Goal: Browse casually: Explore the website without a specific task or goal

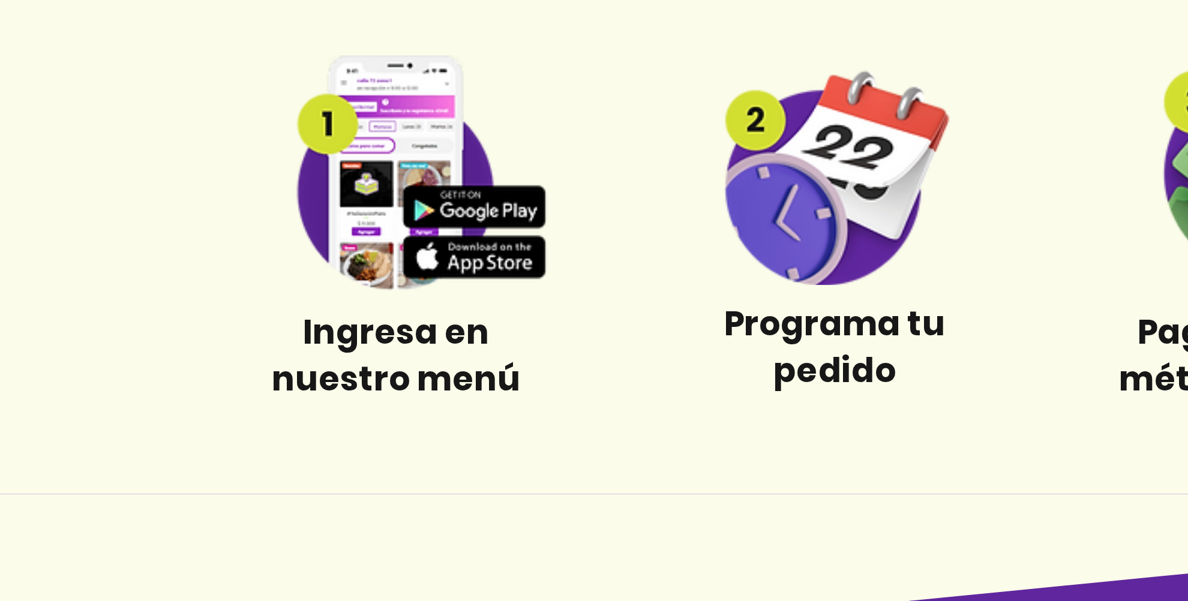
scroll to position [437, 0]
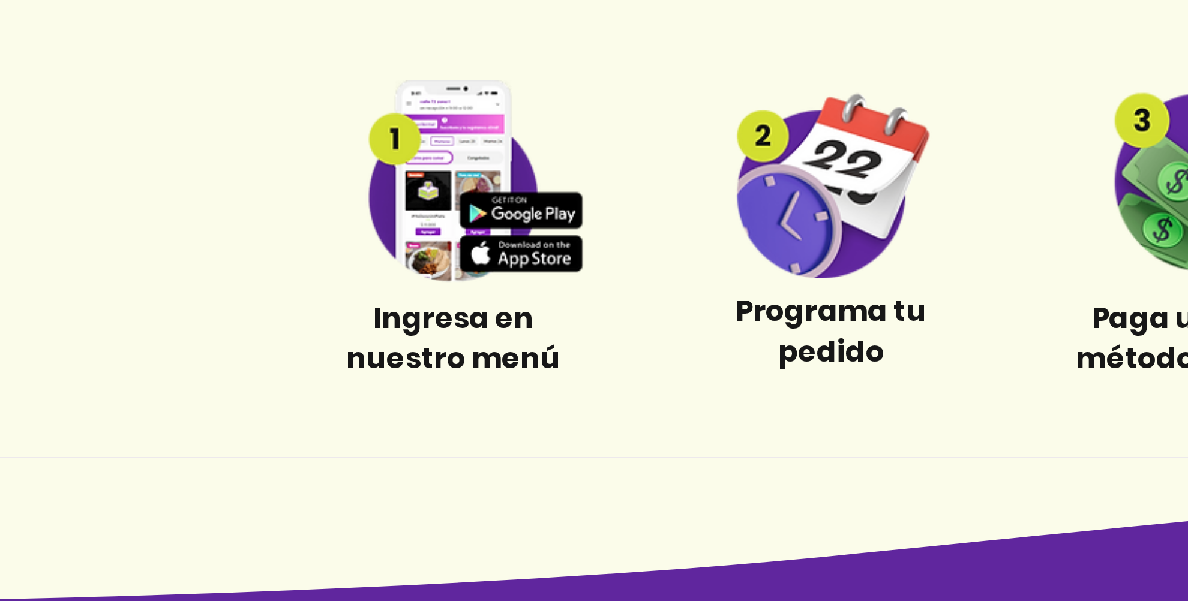
click at [350, 242] on img at bounding box center [356, 214] width 112 height 85
click at [380, 226] on img at bounding box center [356, 214] width 112 height 85
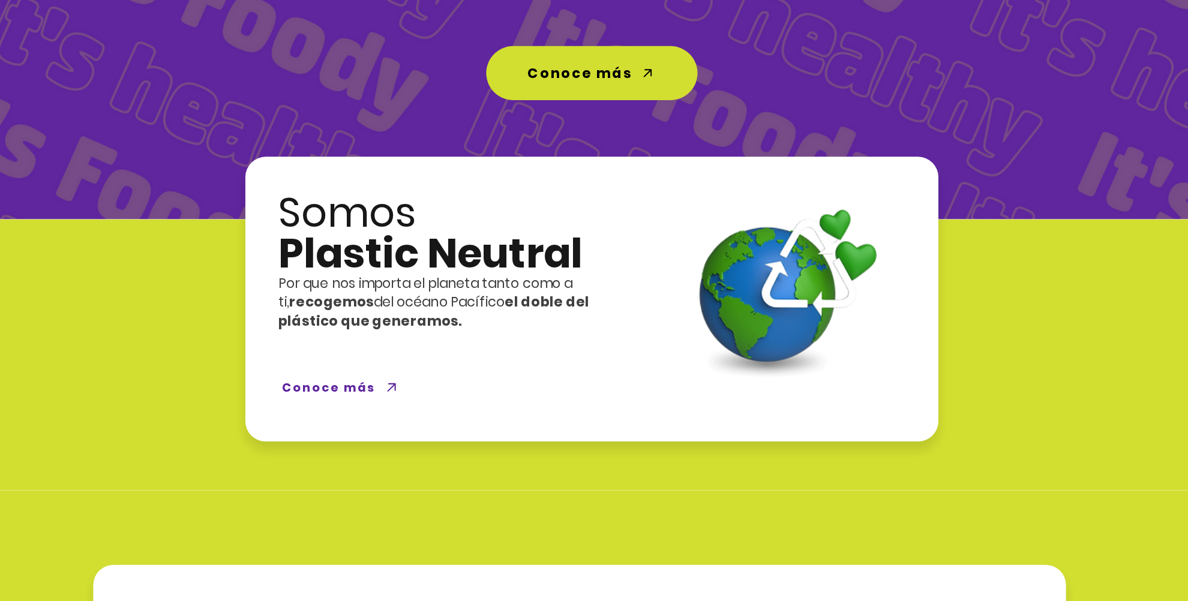
scroll to position [0, 0]
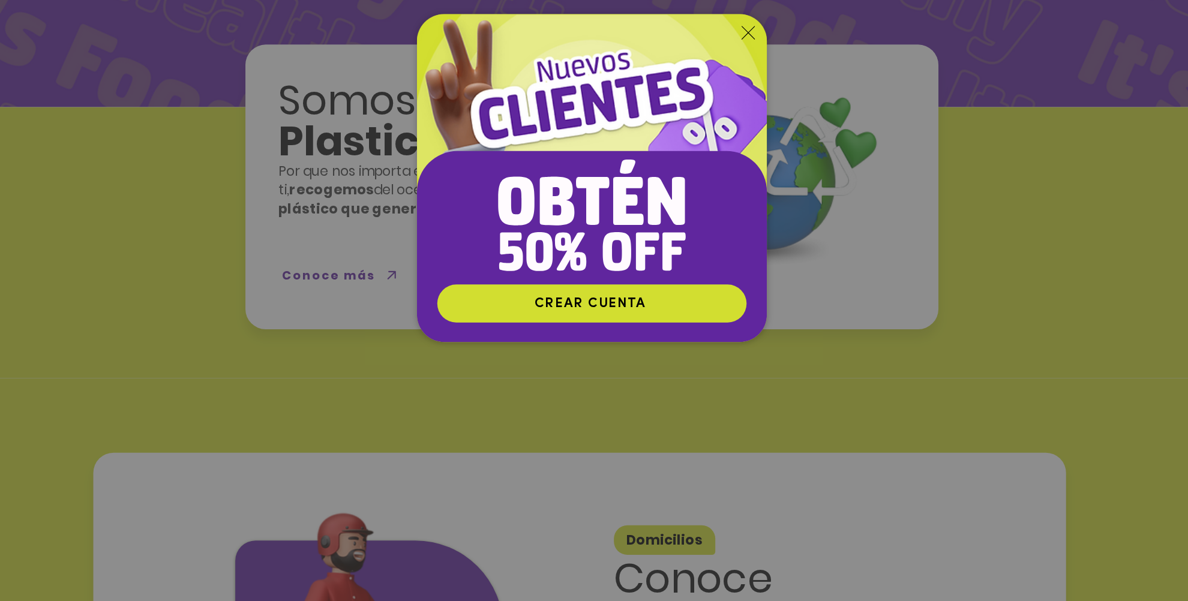
click at [701, 198] on icon "Volver al sitio" at bounding box center [705, 198] width 10 height 10
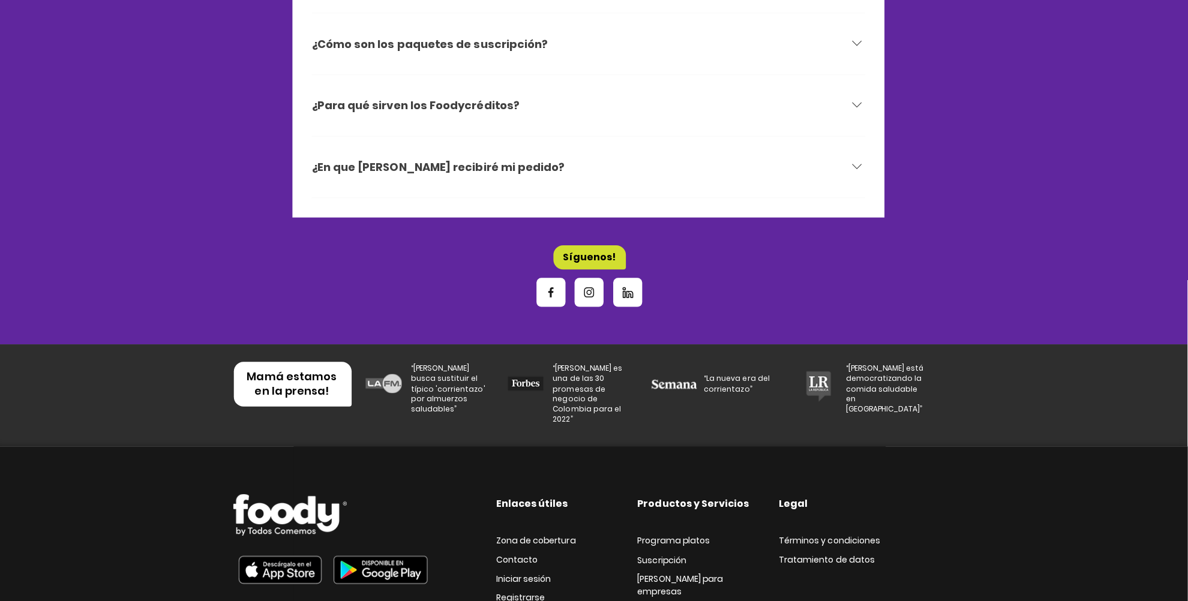
scroll to position [3968, 0]
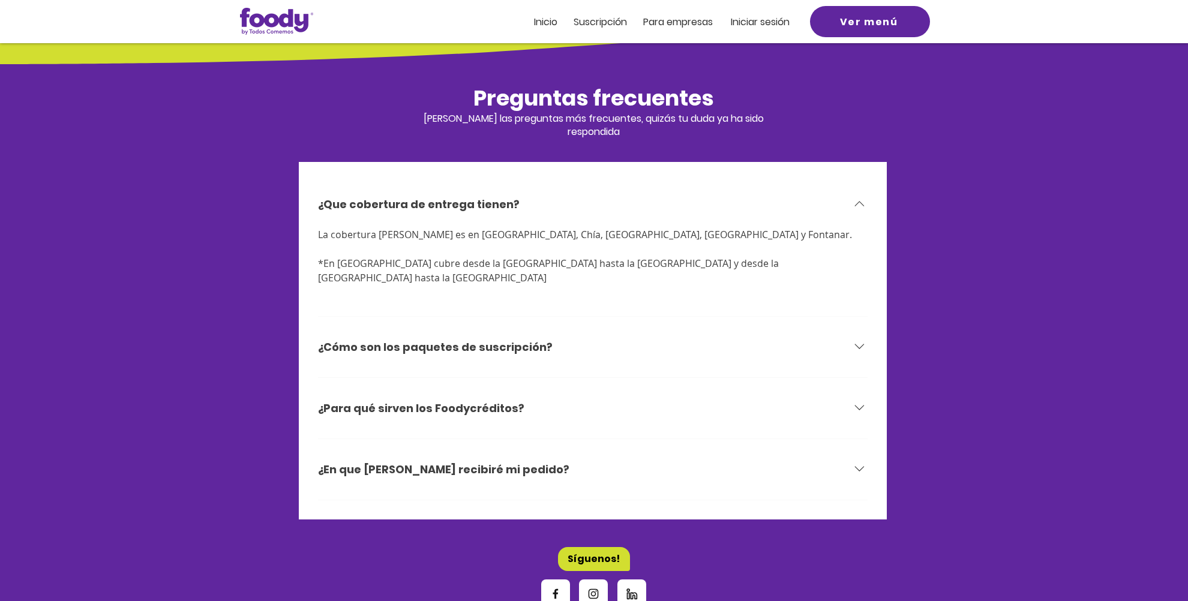
click at [1094, 519] on div at bounding box center [594, 333] width 1188 height 623
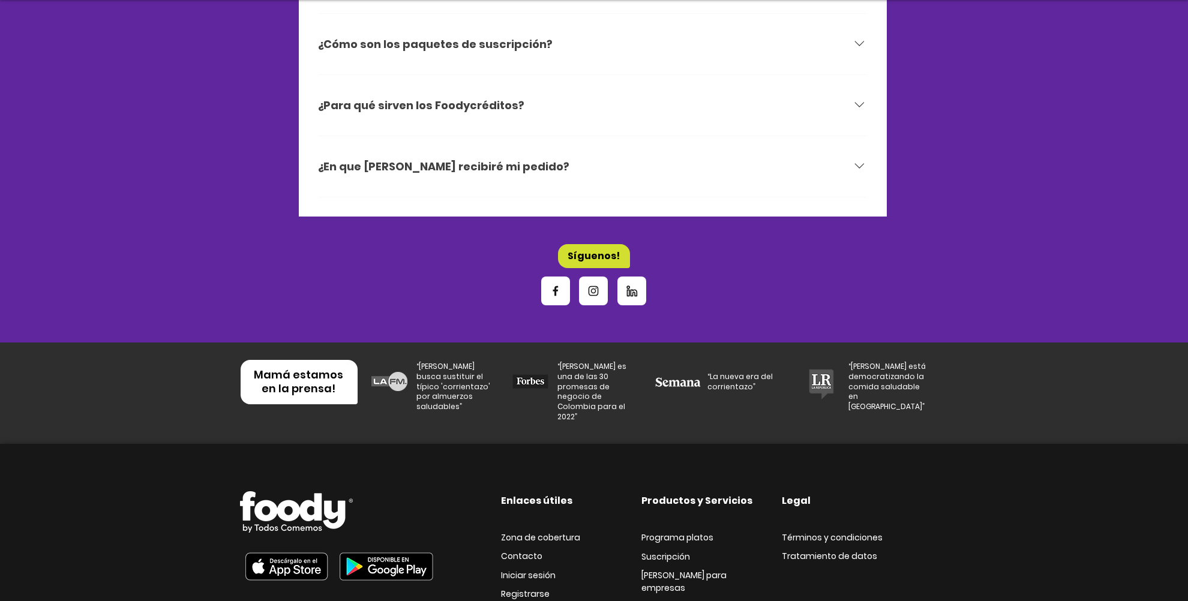
click at [288, 546] on img at bounding box center [286, 566] width 93 height 41
click at [405, 546] on img at bounding box center [386, 566] width 107 height 41
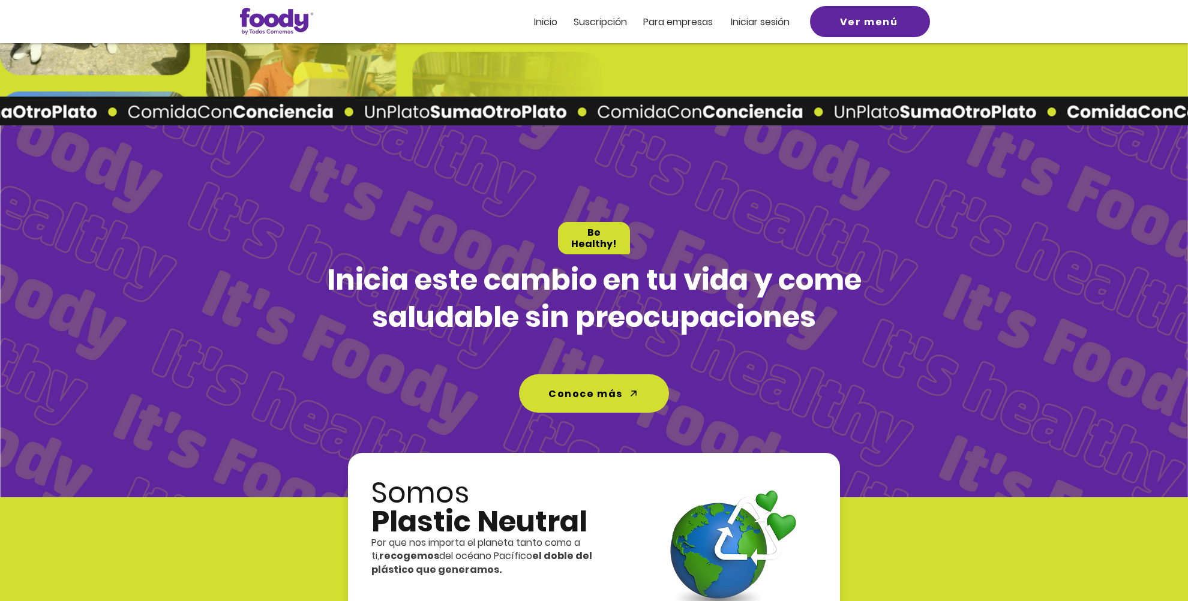
scroll to position [1339, 0]
